Goal: Find specific page/section: Find specific page/section

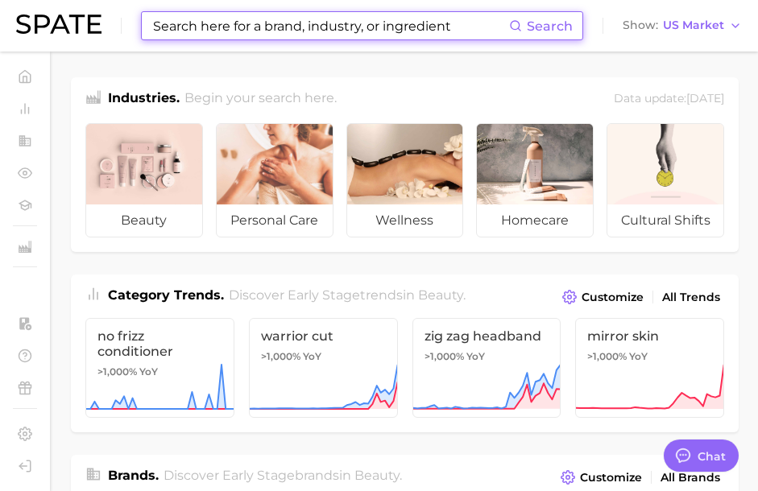
click at [266, 26] on input at bounding box center [330, 25] width 358 height 27
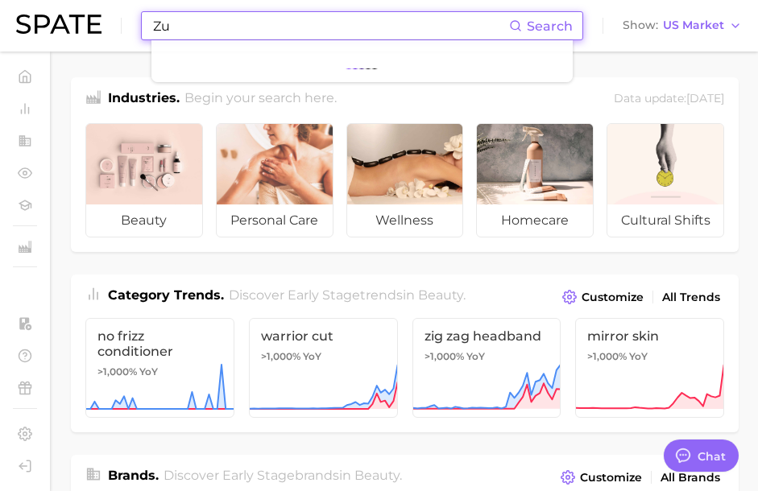
type input "Z"
